Goal: Transaction & Acquisition: Complete application form

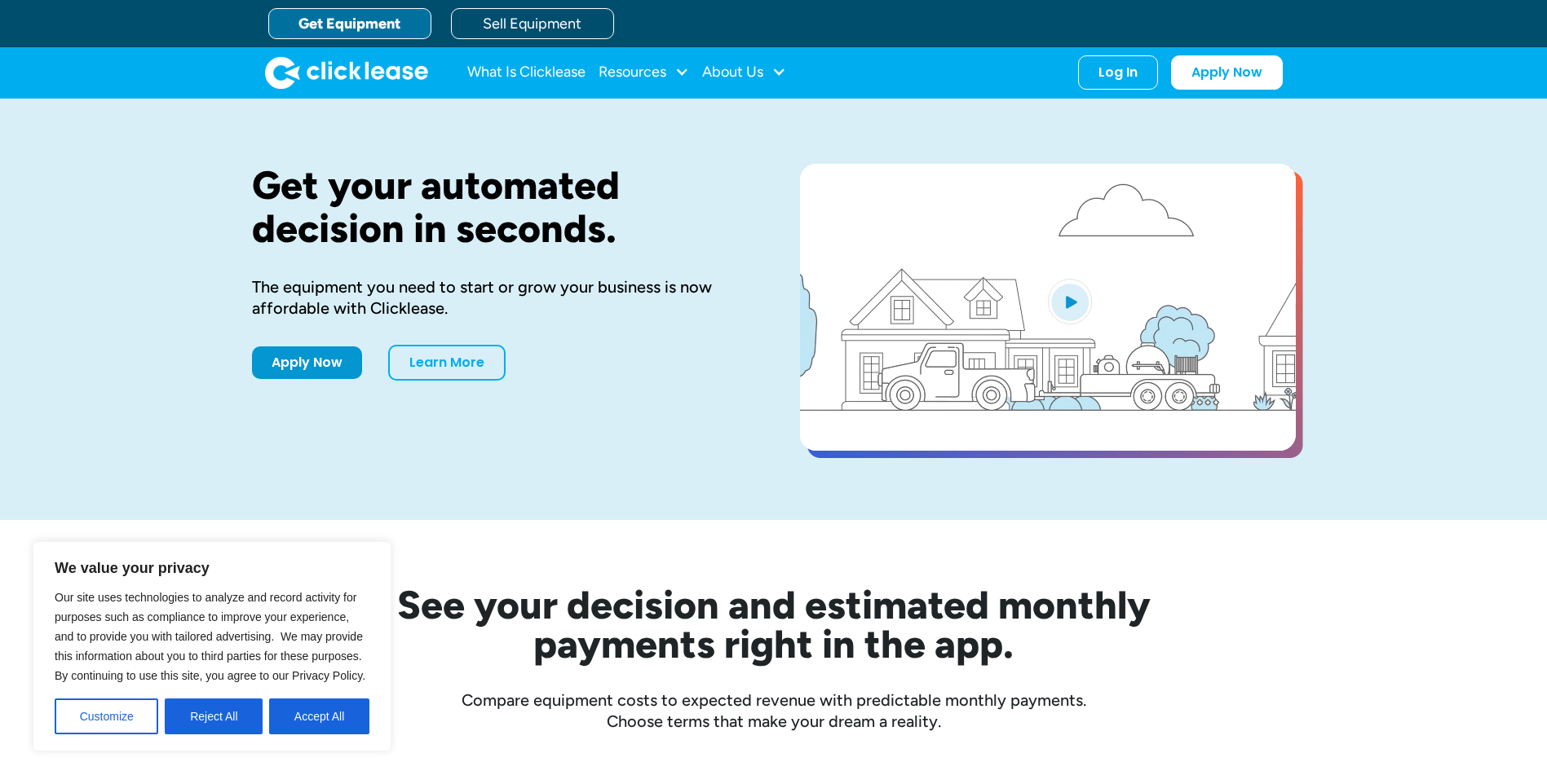
drag, startPoint x: 0, startPoint y: 0, endPoint x: 355, endPoint y: 29, distance: 356.2
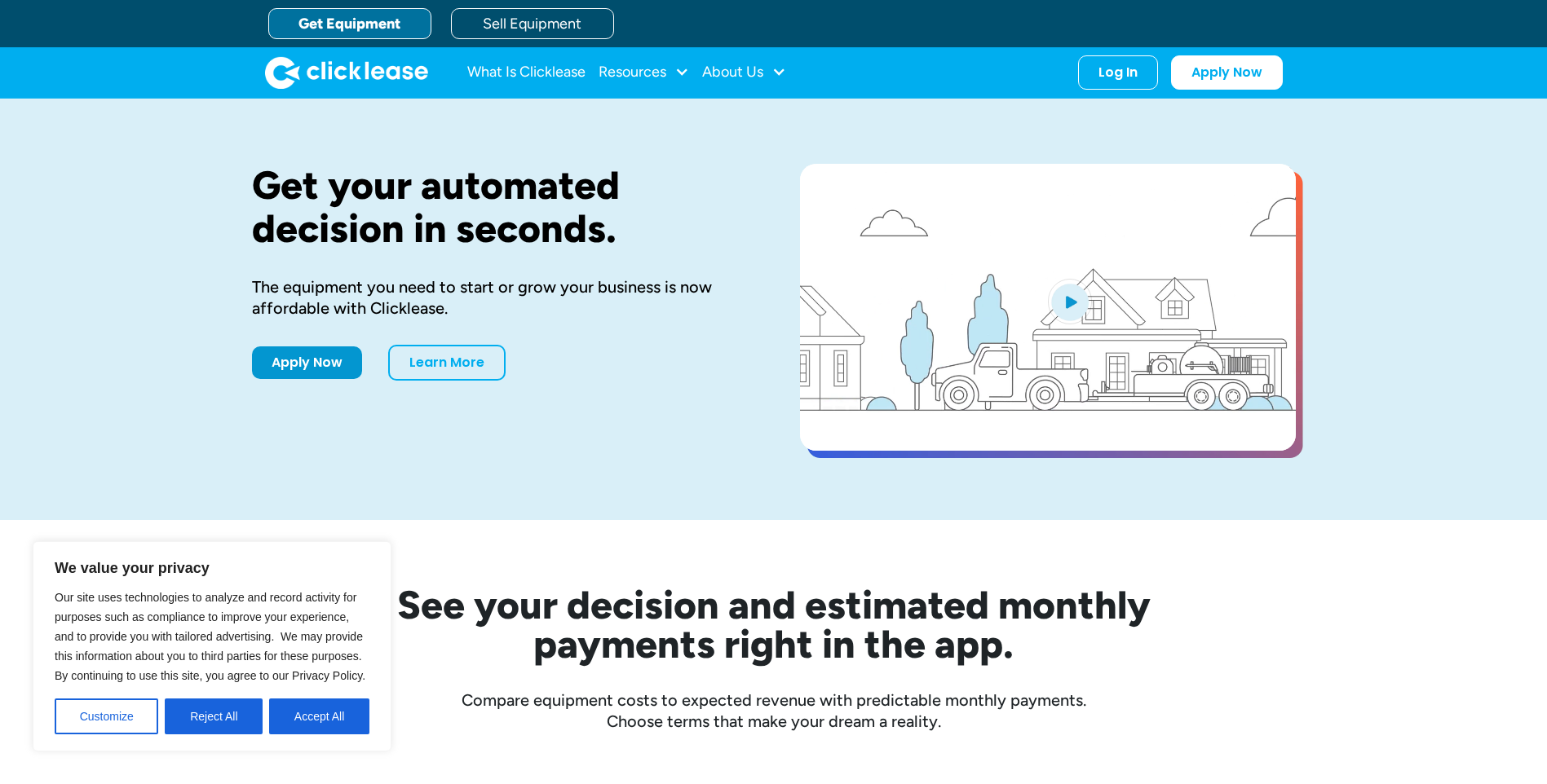
click at [355, 29] on link "Get Equipment" at bounding box center [350, 23] width 163 height 31
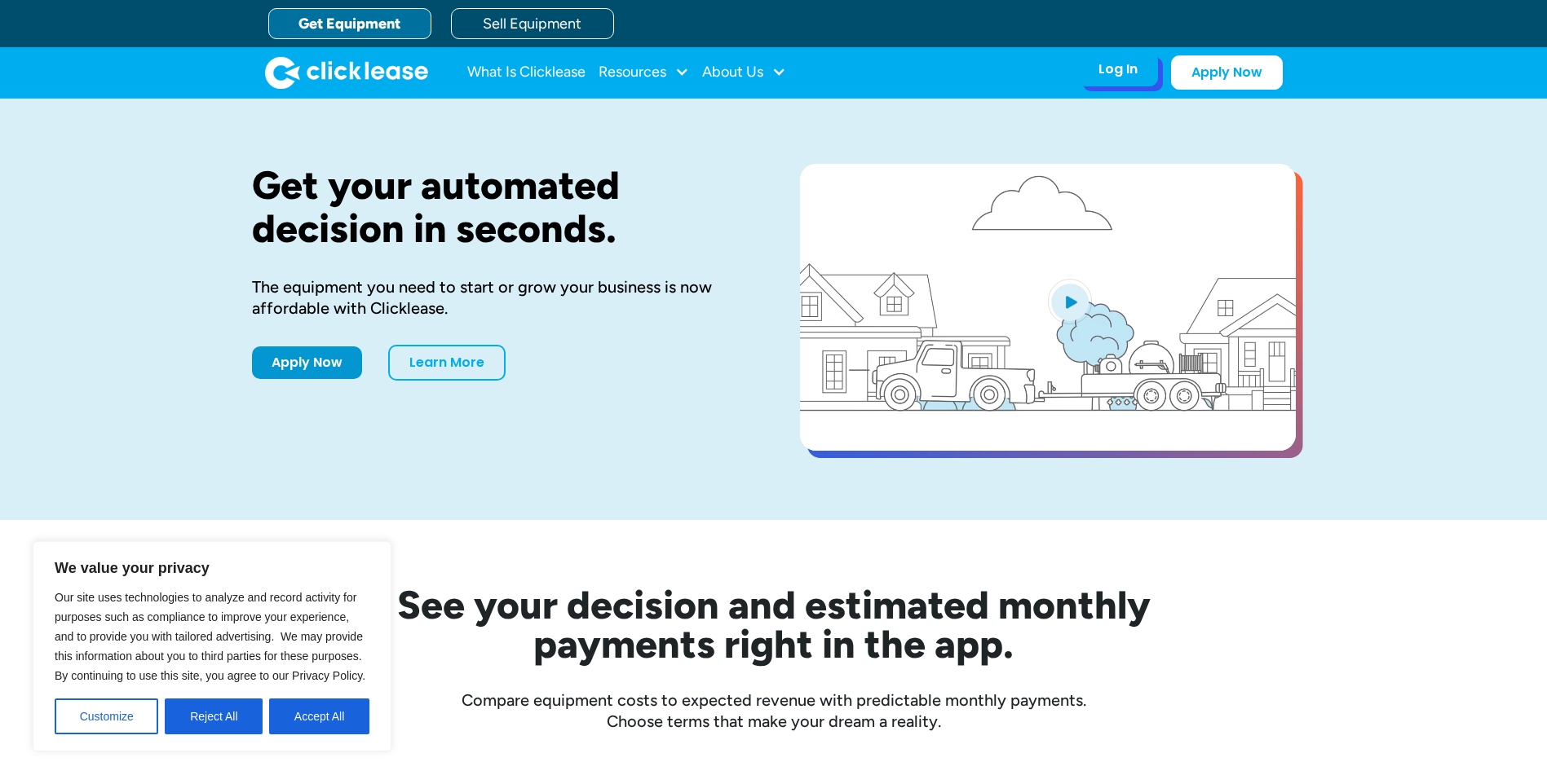
click at [1101, 79] on div "Log In Account login I use Clicklease to get my equipment Partner Portal I offe…" at bounding box center [1118, 69] width 80 height 34
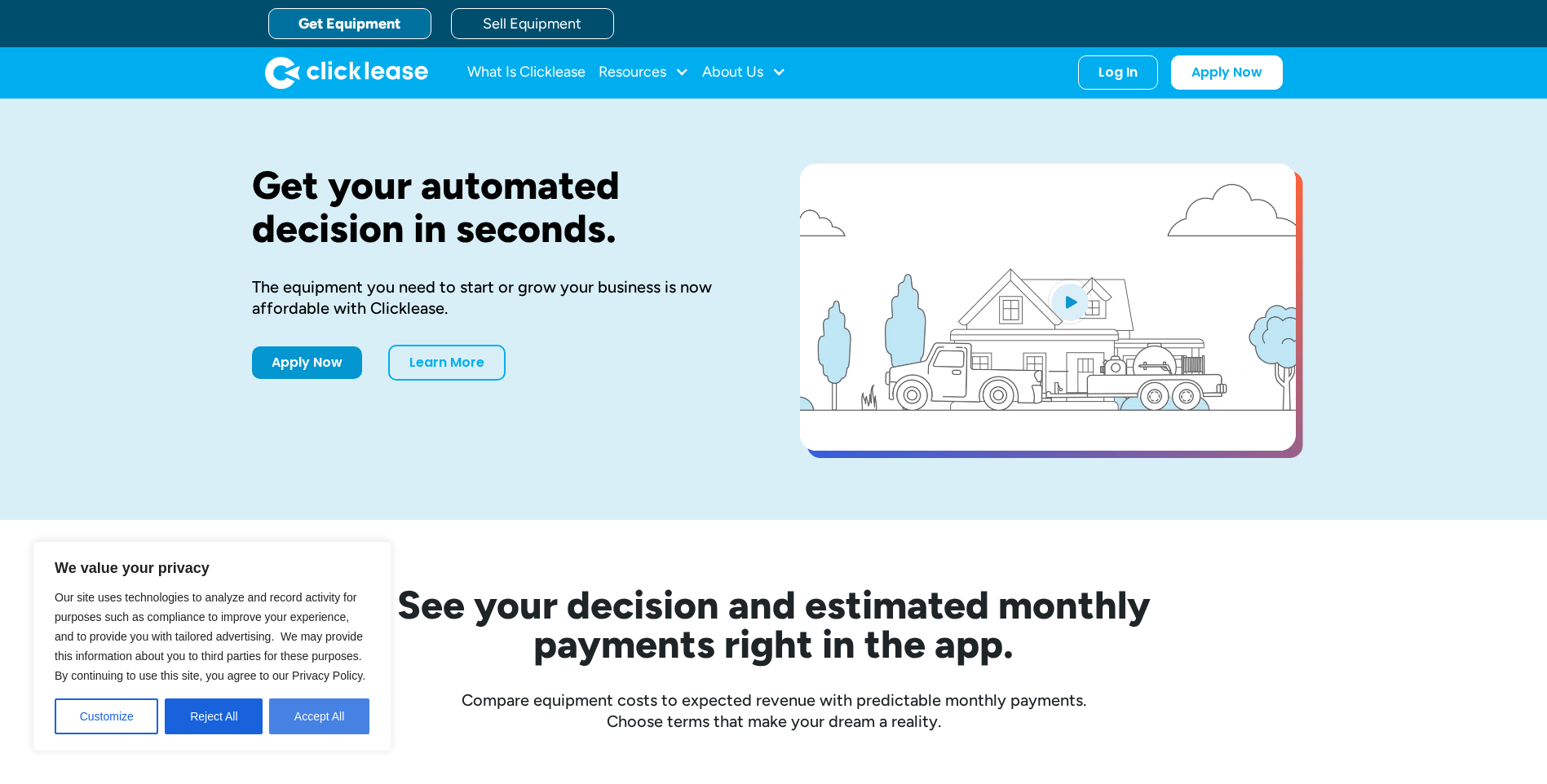
click at [338, 724] on button "Accept All" at bounding box center [319, 716] width 100 height 36
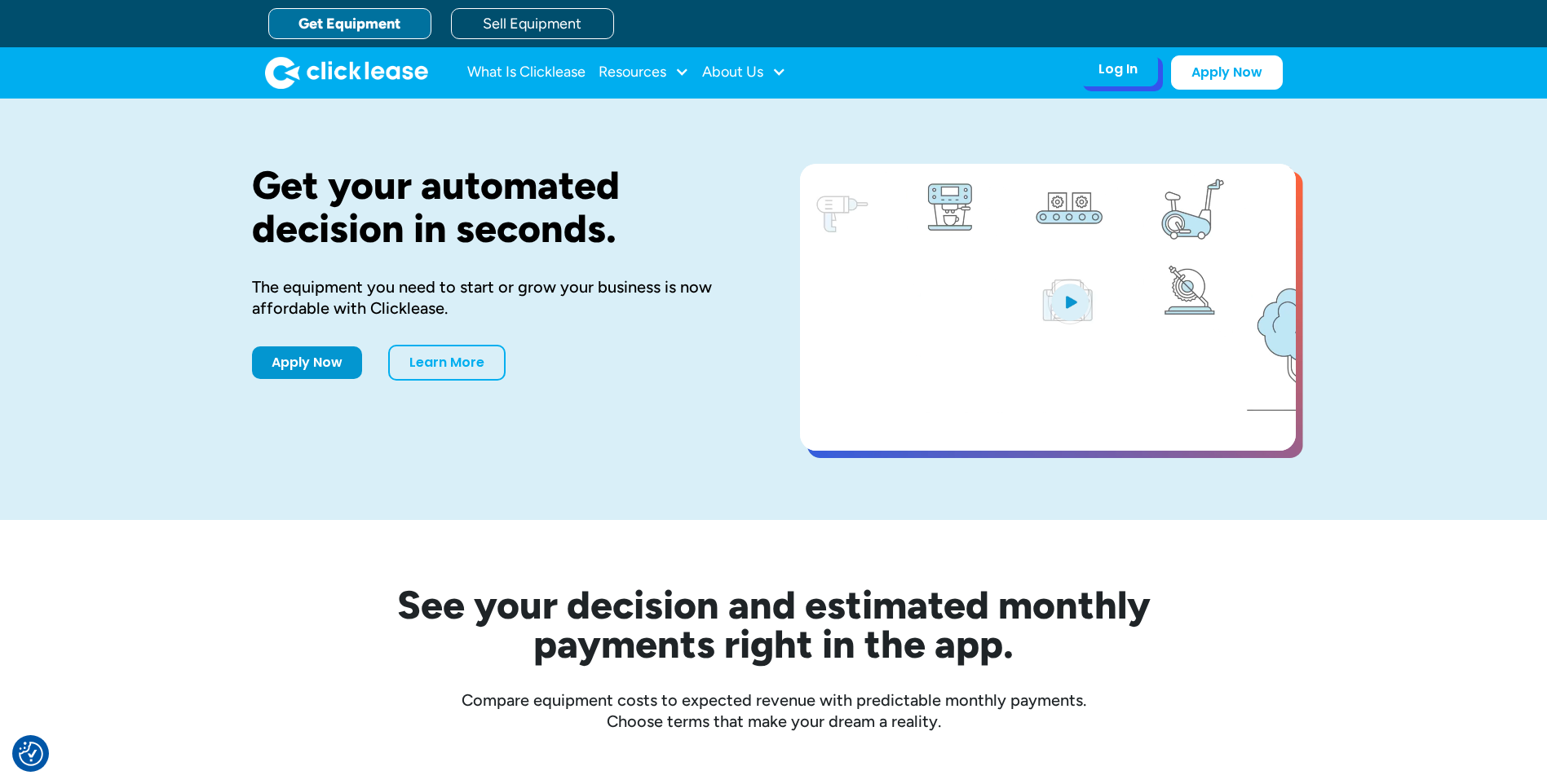
click at [1121, 82] on div "Log In Account login I use Clicklease to get my equipment Partner Portal I offe…" at bounding box center [1118, 69] width 80 height 34
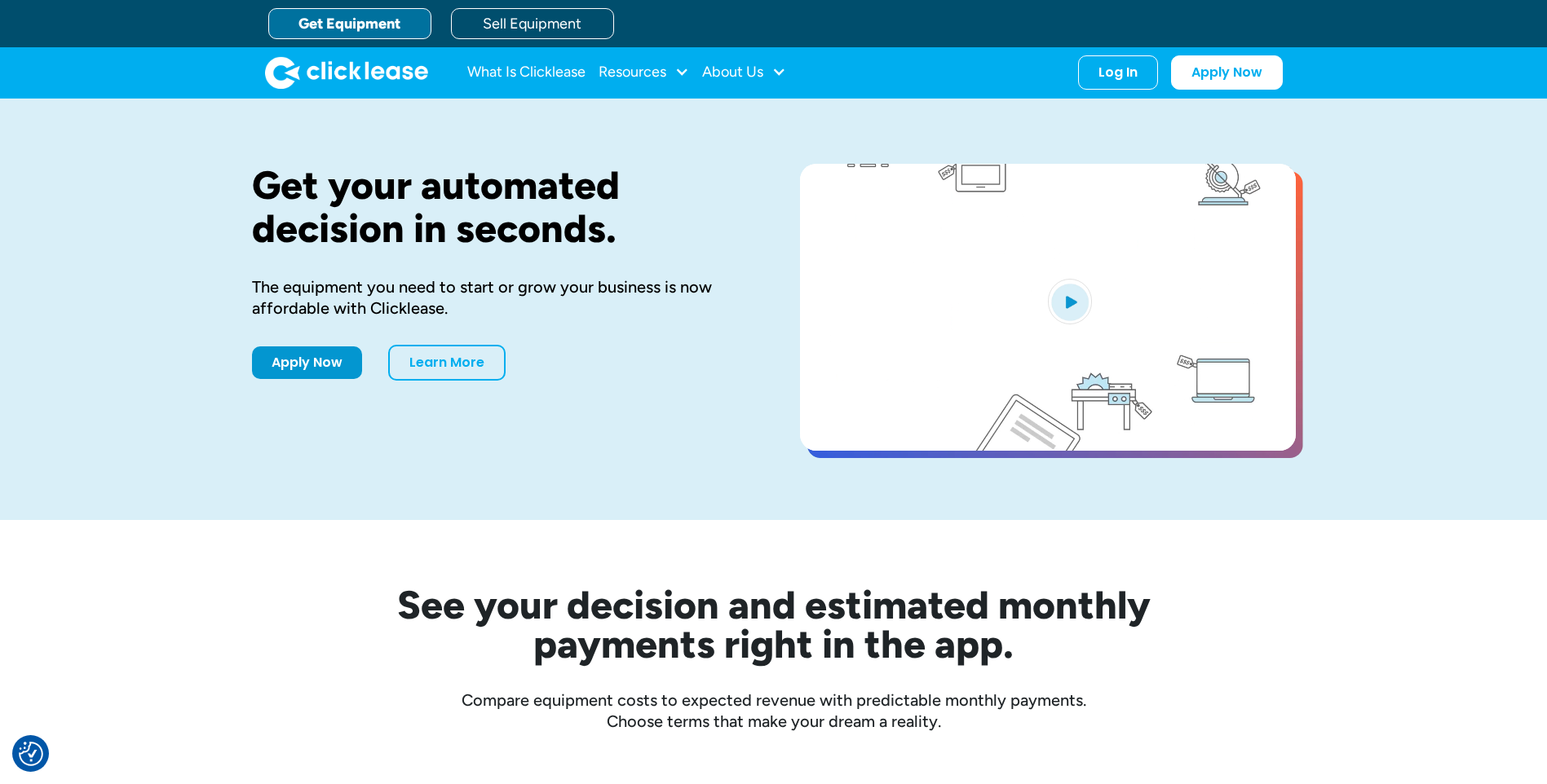
click at [401, 21] on link "Get Equipment" at bounding box center [350, 23] width 163 height 31
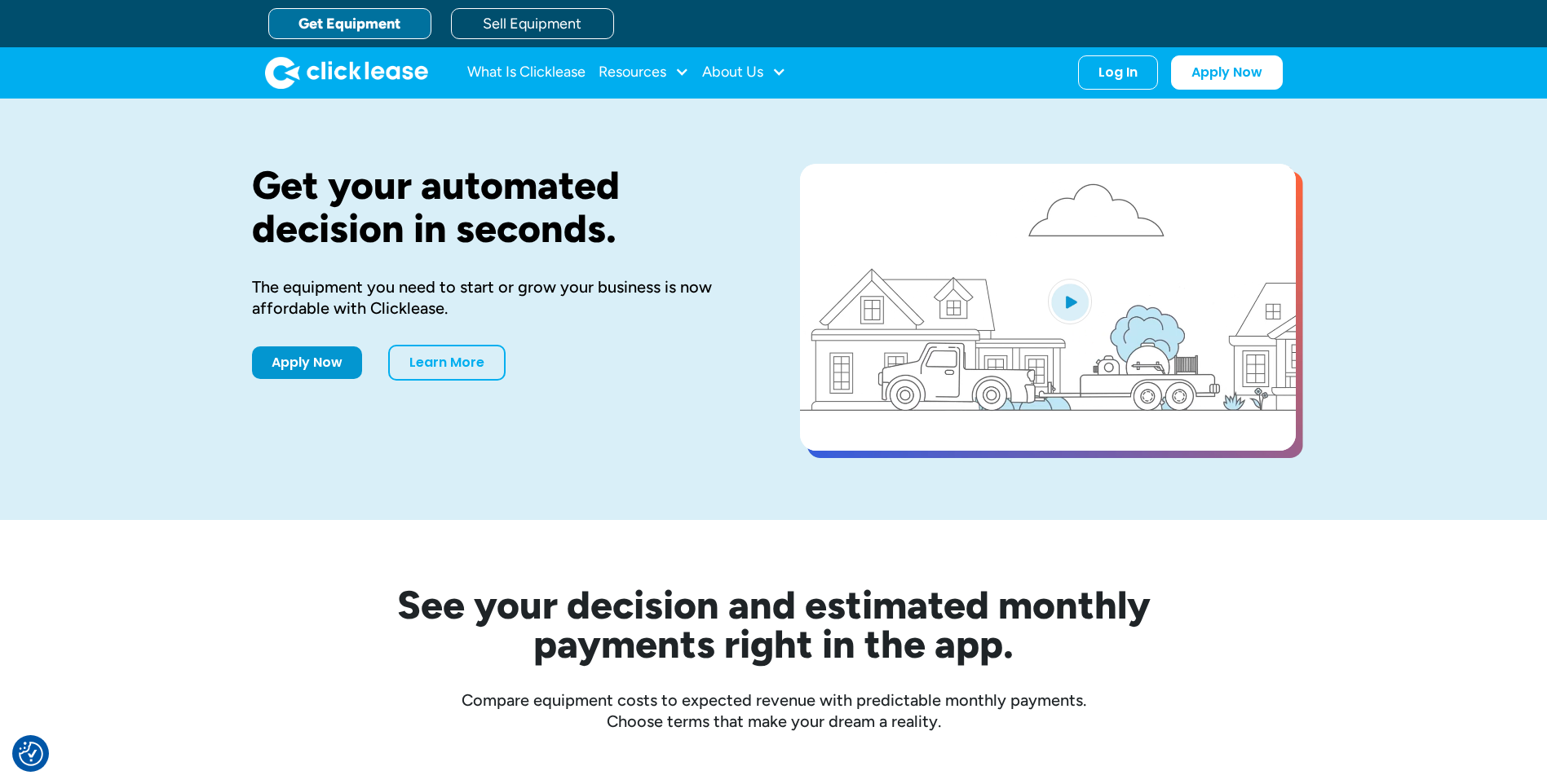
click at [355, 30] on link "Get Equipment" at bounding box center [350, 23] width 163 height 31
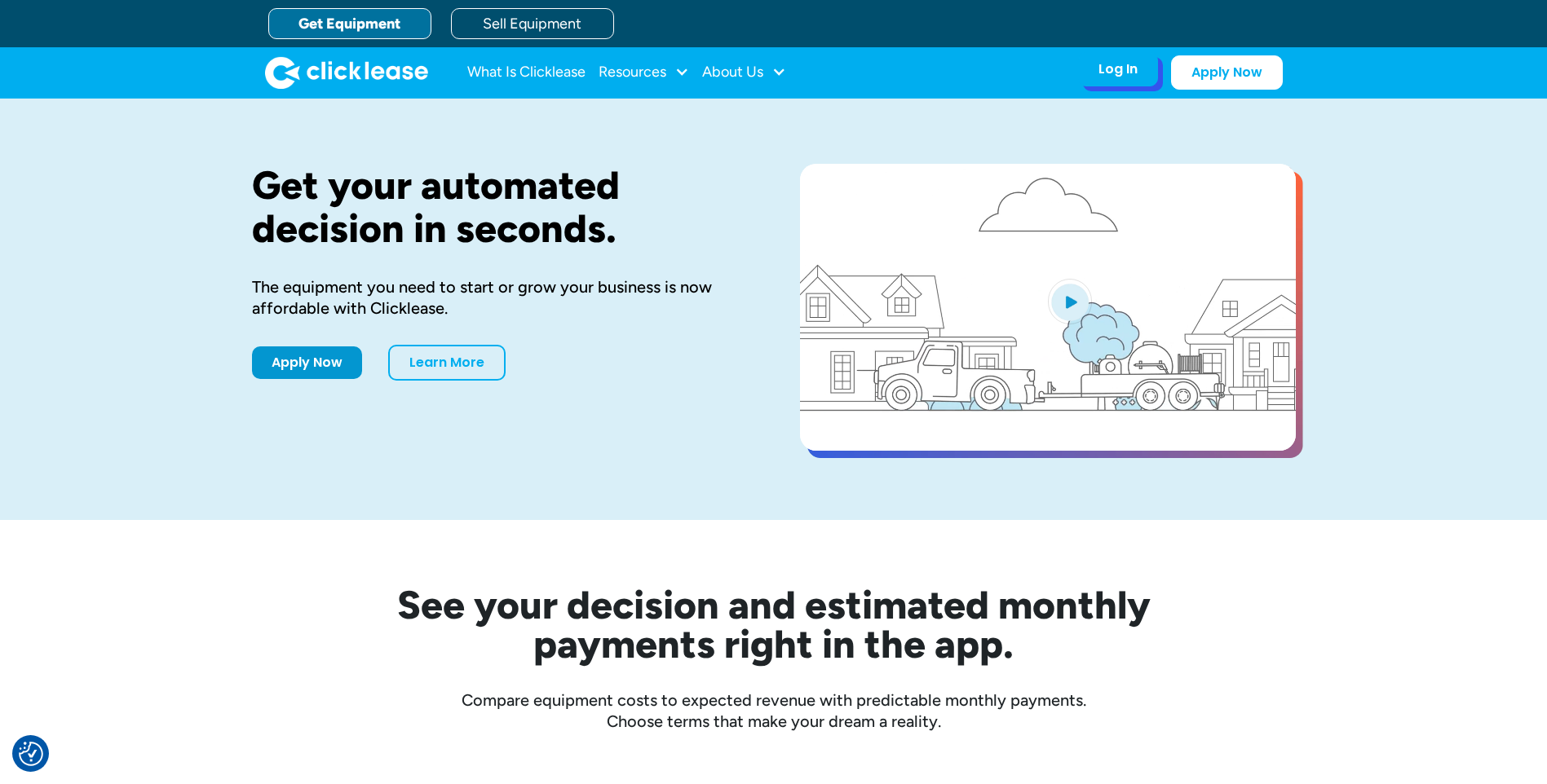
click at [1098, 70] on div "Log In Account login I use Clicklease to get my equipment Partner Portal I offe…" at bounding box center [1118, 69] width 80 height 34
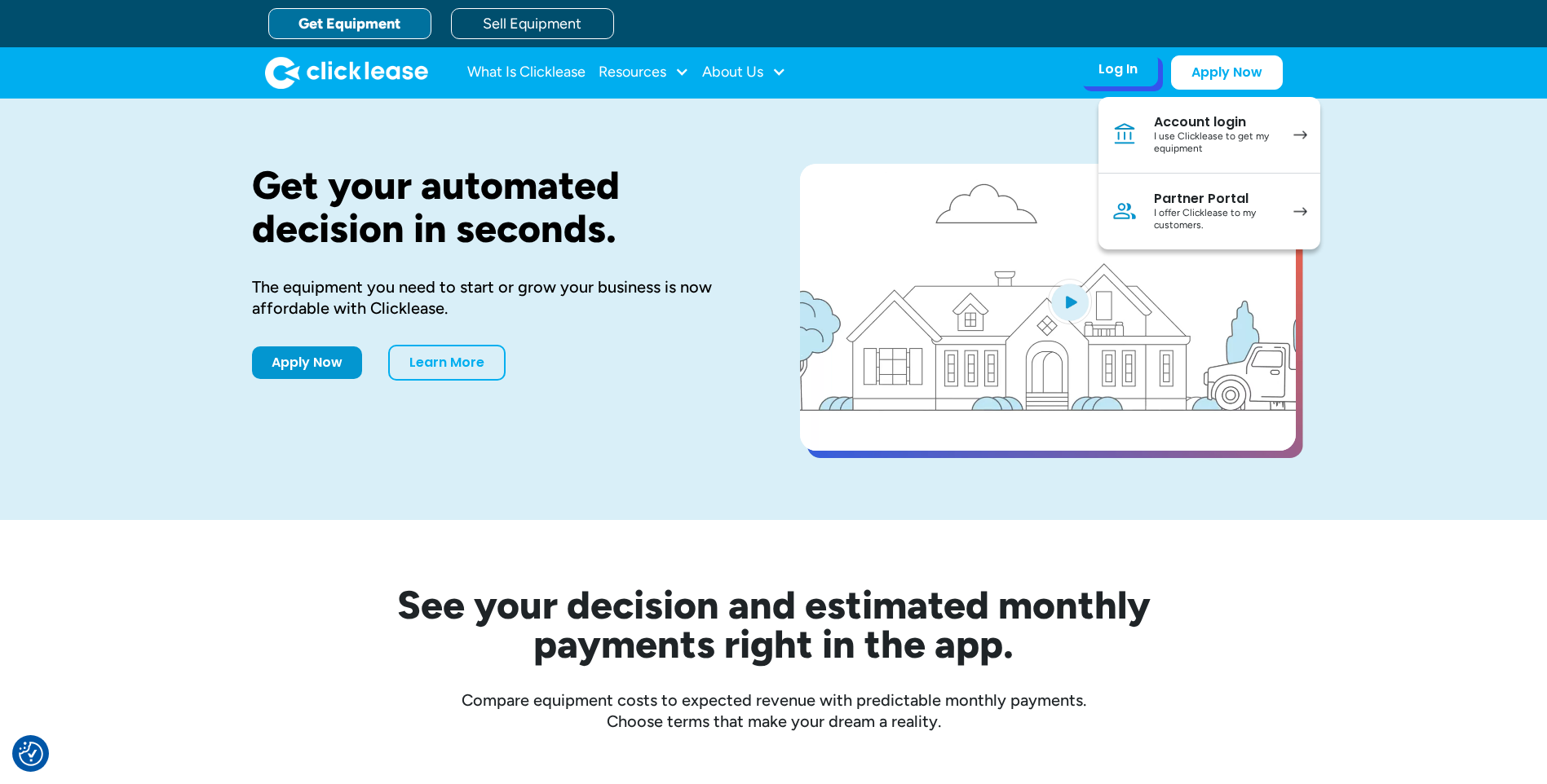
drag, startPoint x: 1103, startPoint y: 70, endPoint x: 1091, endPoint y: 72, distance: 12.2
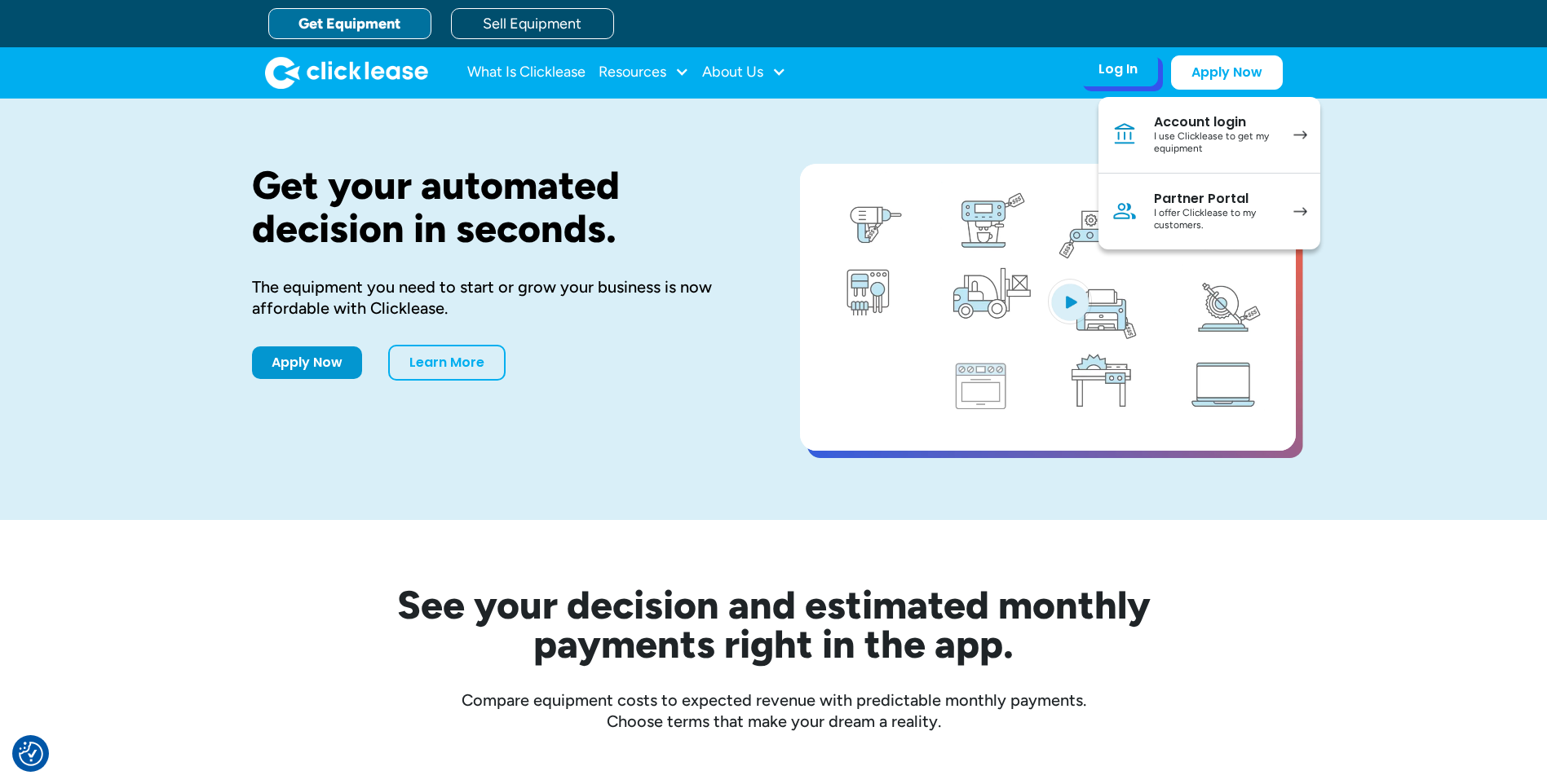
click at [1091, 72] on div "Log In Account login I use Clicklease to get my equipment Partner Portal I offe…" at bounding box center [1118, 69] width 80 height 34
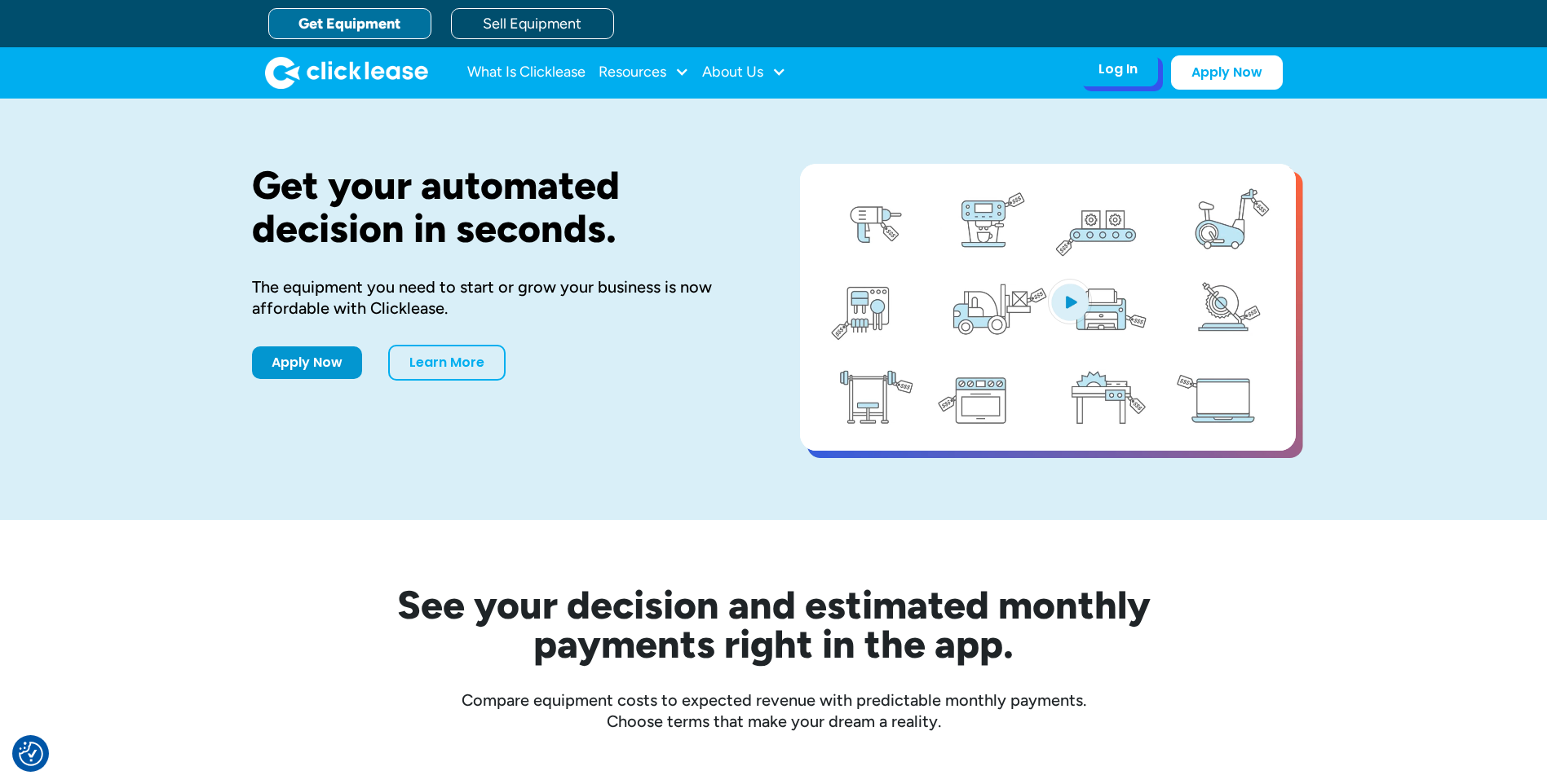
click at [1089, 72] on div "Log In Account login I use Clicklease to get my equipment Partner Portal I offe…" at bounding box center [1118, 69] width 80 height 34
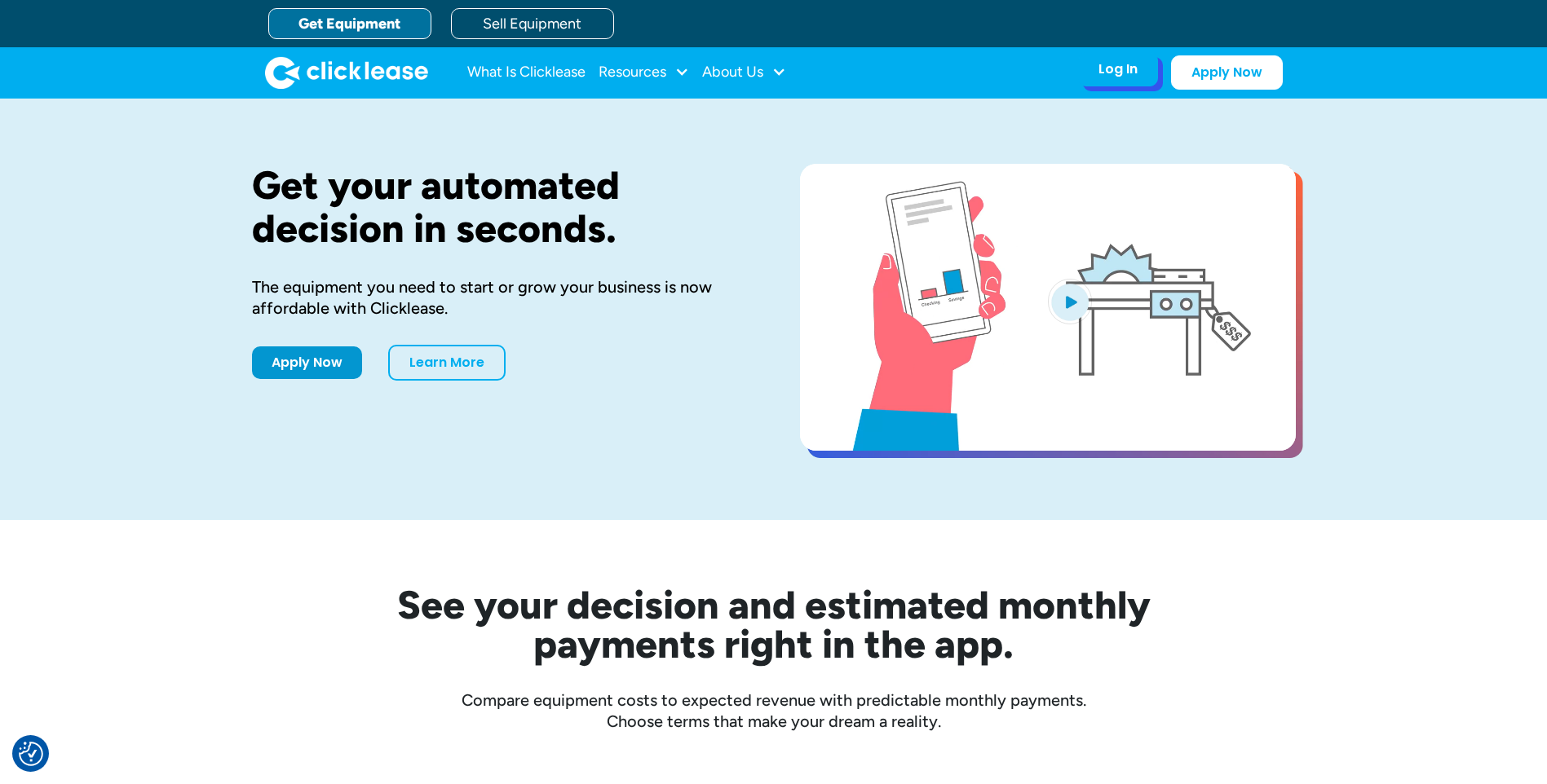
click at [1089, 72] on div "Log In Account login I use Clicklease to get my equipment Partner Portal I offe…" at bounding box center [1118, 69] width 80 height 34
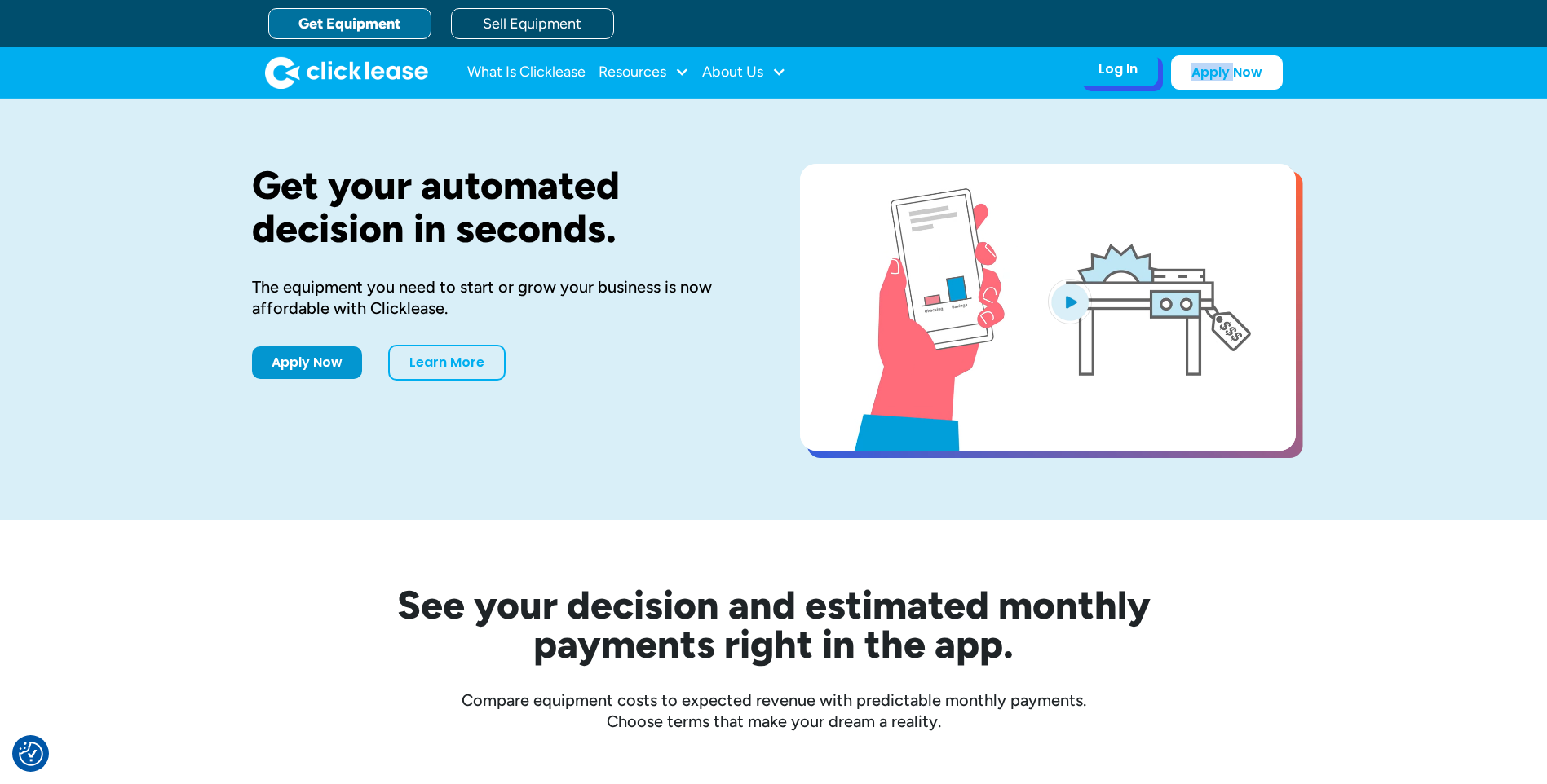
click at [1089, 72] on div "Log In Account login I use Clicklease to get my equipment Partner Portal I offe…" at bounding box center [1118, 69] width 80 height 34
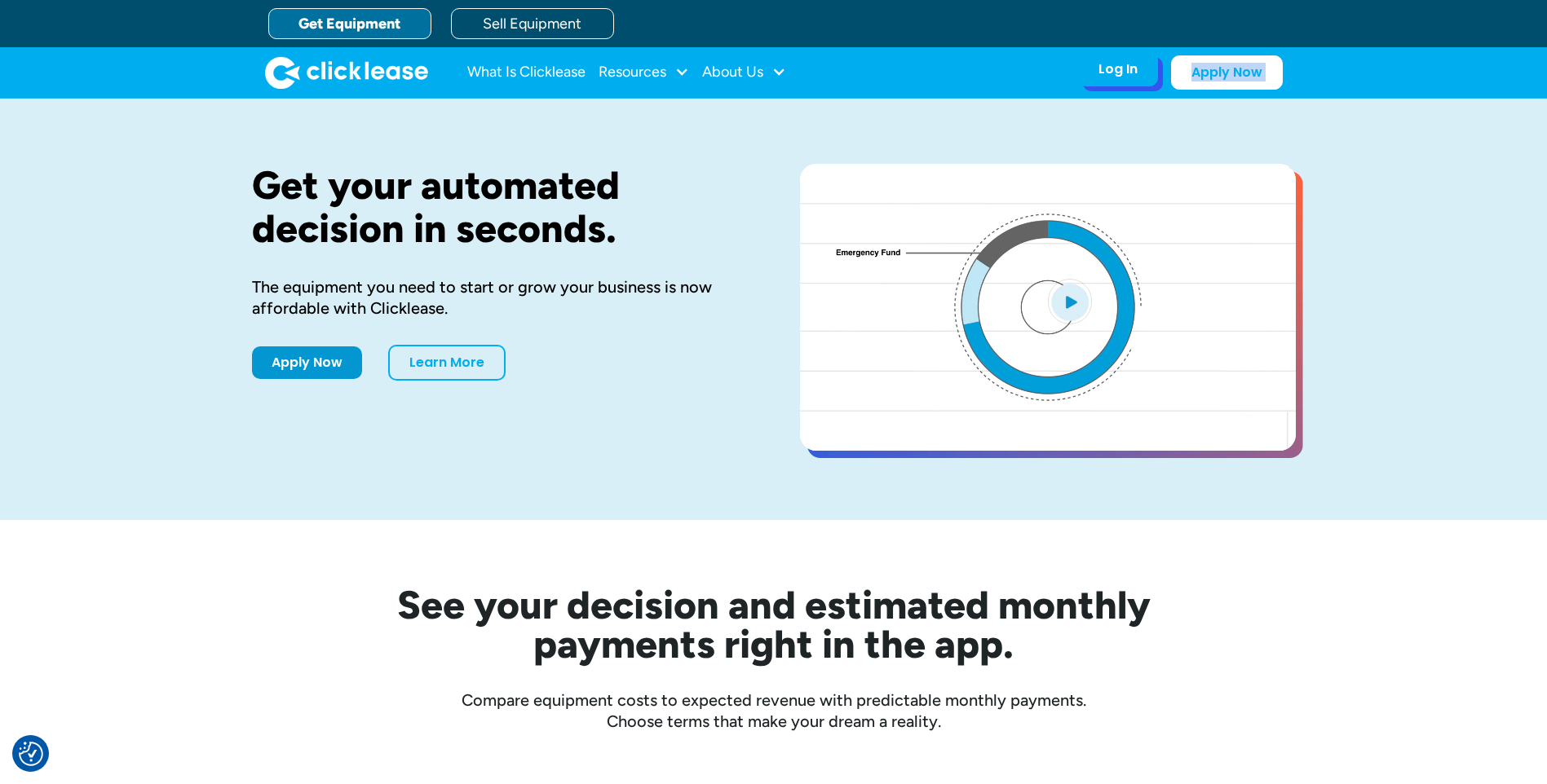
click at [1089, 72] on div "Log In Account login I use Clicklease to get my equipment Partner Portal I offe…" at bounding box center [1118, 69] width 80 height 34
drag, startPoint x: 1089, startPoint y: 72, endPoint x: 1267, endPoint y: 128, distance: 186.6
click at [1271, 127] on div "Get your automated decision in seconds. The equipment you need to start or grow…" at bounding box center [774, 309] width 1044 height 421
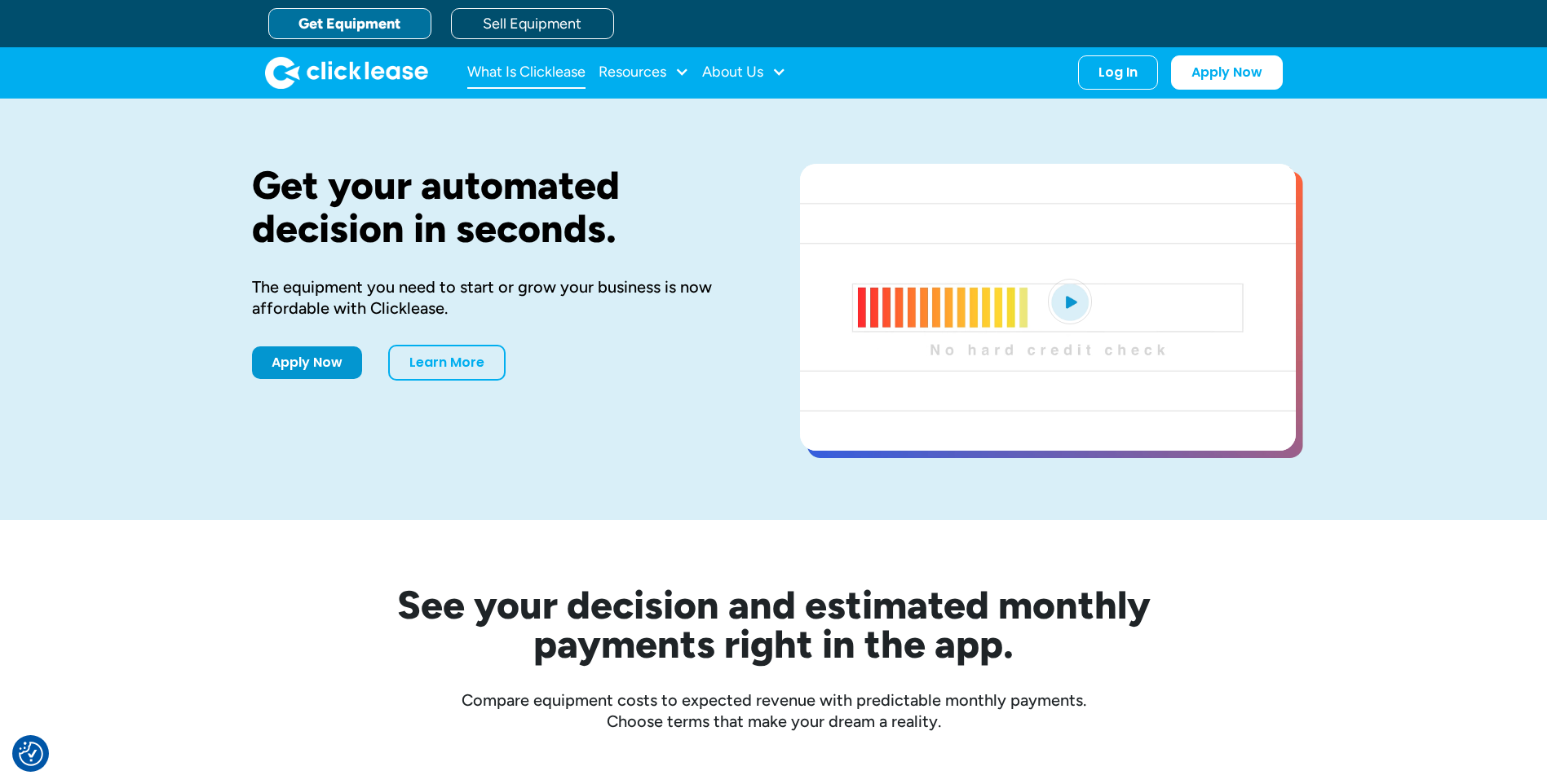
click at [538, 64] on link "What Is Clicklease" at bounding box center [526, 73] width 118 height 33
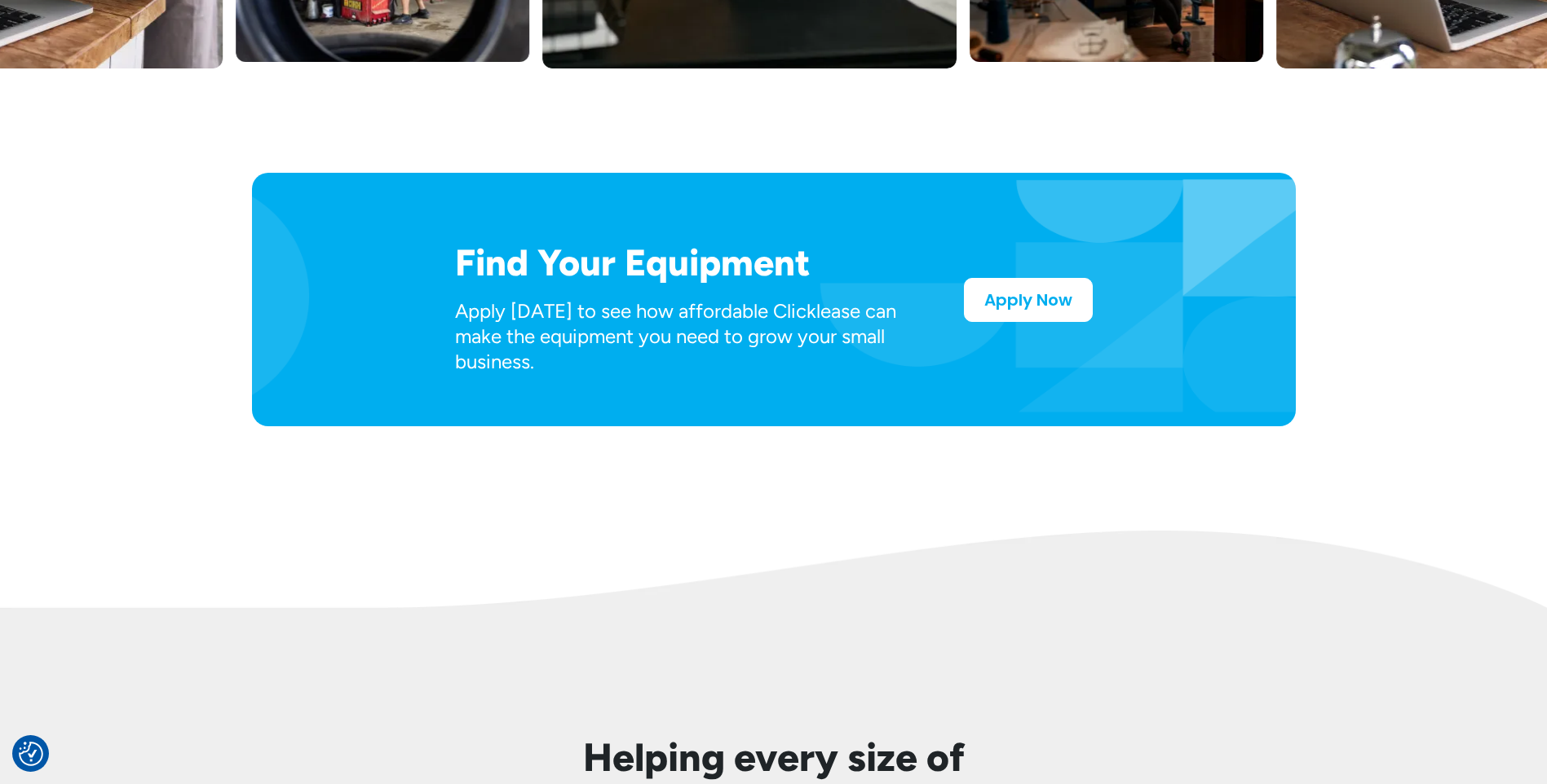
scroll to position [815, 0]
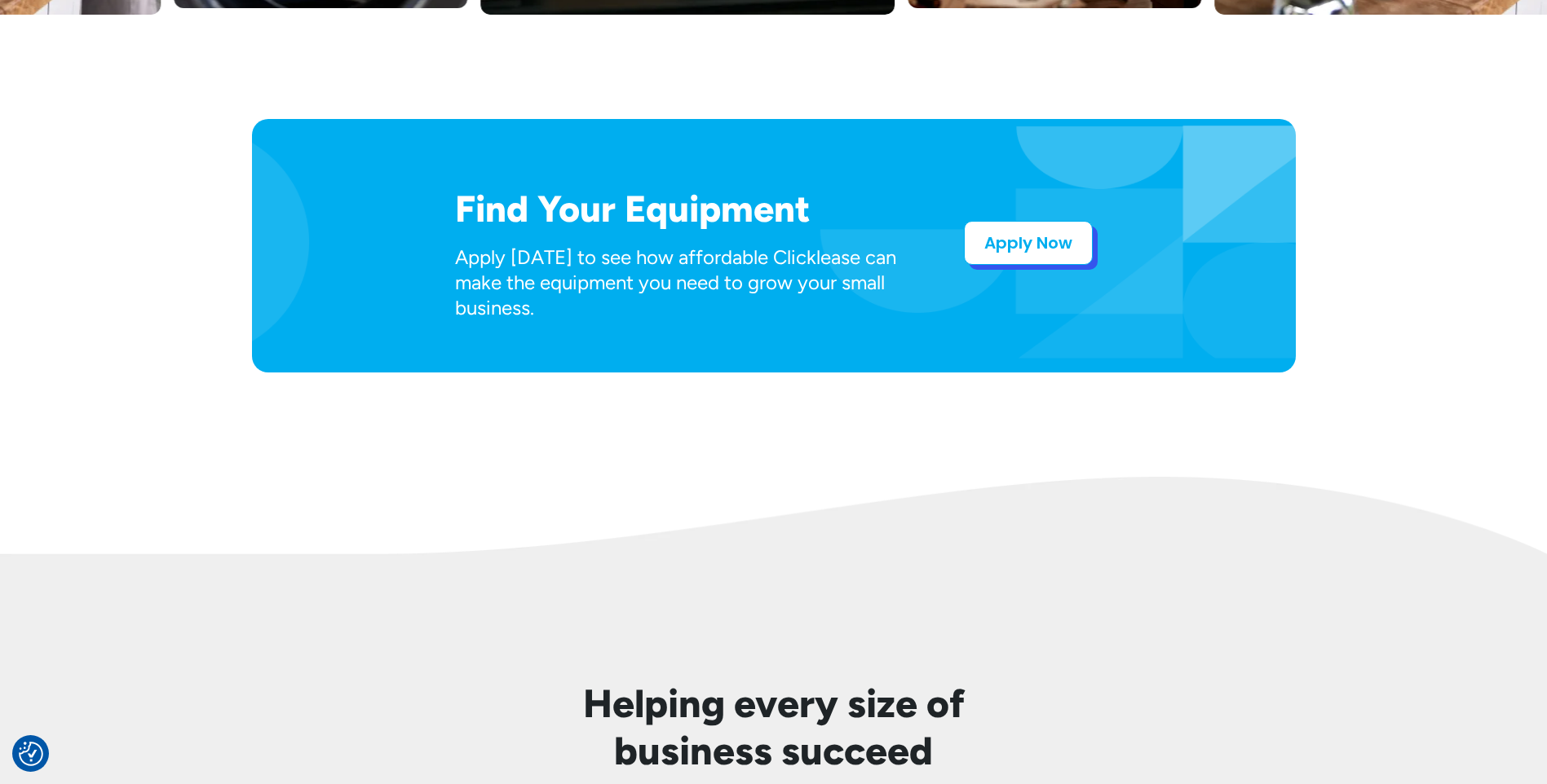
click at [1037, 238] on link "Apply Now" at bounding box center [1028, 242] width 129 height 44
